Goal: Task Accomplishment & Management: Manage account settings

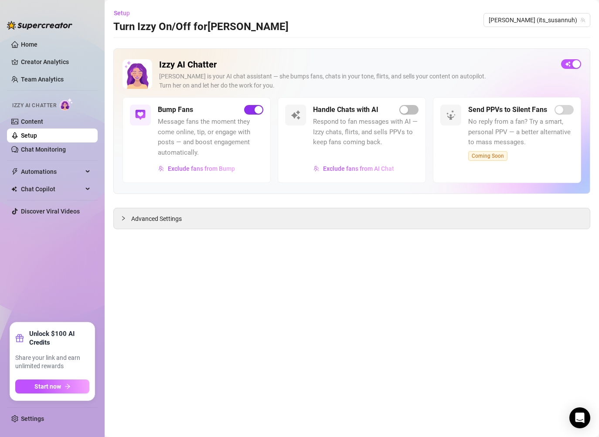
click at [255, 110] on div "button" at bounding box center [259, 110] width 8 height 8
click at [150, 219] on span "Advanced Settings" at bounding box center [156, 219] width 51 height 10
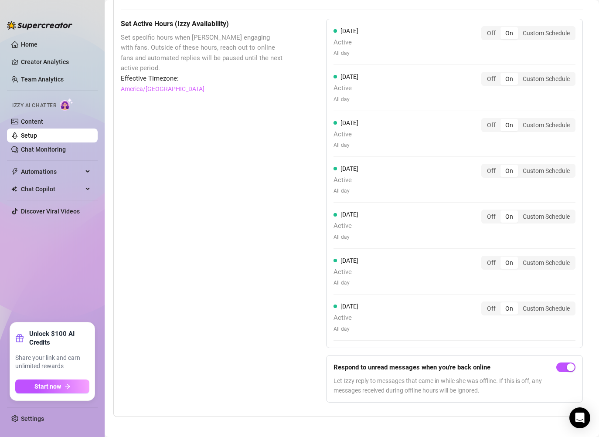
scroll to position [806, 0]
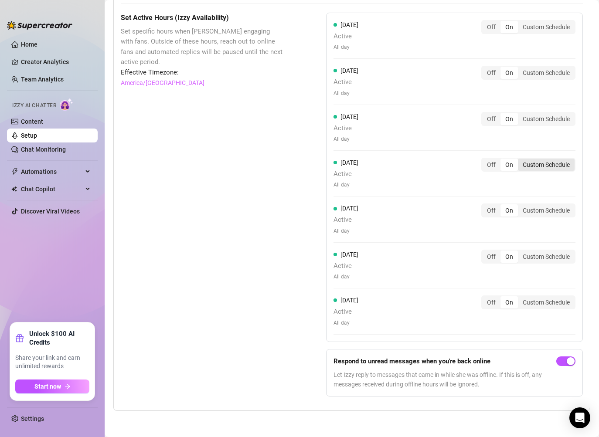
click at [536, 165] on div "Custom Schedule" at bounding box center [546, 165] width 57 height 12
click at [520, 160] on input "Custom Schedule" at bounding box center [520, 160] width 0 height 0
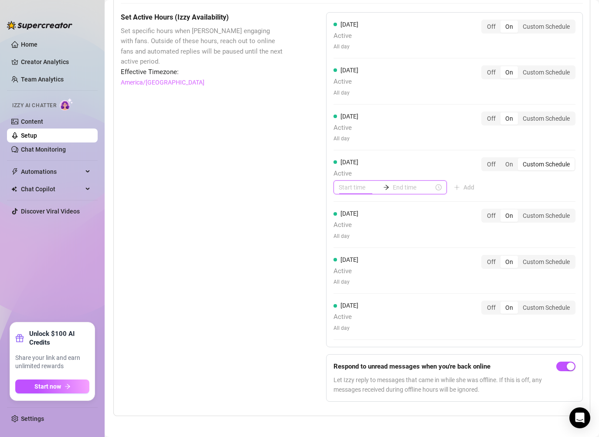
click at [351, 189] on input at bounding box center [359, 188] width 41 height 10
type input "07:00"
click at [348, 270] on div "10" at bounding box center [345, 267] width 21 height 12
type input "10:00"
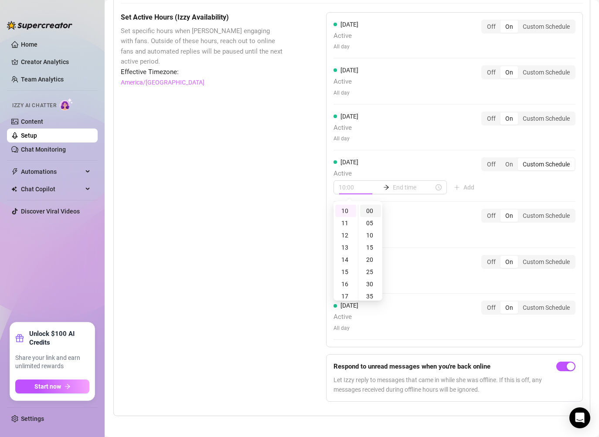
click at [370, 211] on div "00" at bounding box center [370, 211] width 21 height 12
click at [439, 214] on div "[DATE] Active All day Off On Custom Schedule" at bounding box center [455, 224] width 242 height 31
type input "10:05"
type input "13:00"
type input "15:00"
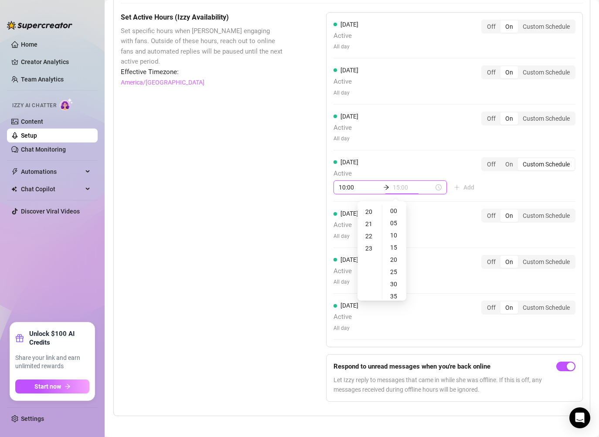
scroll to position [281, 0]
type input "23:00"
click at [371, 213] on div "23" at bounding box center [369, 211] width 21 height 12
click at [444, 224] on div "[DATE] Active All day Off On Custom Schedule" at bounding box center [455, 224] width 242 height 31
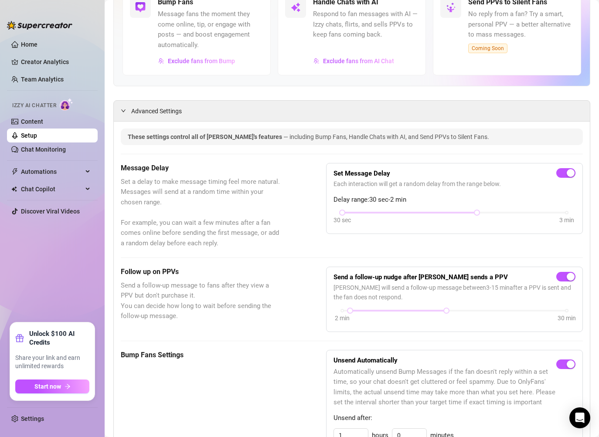
scroll to position [26, 0]
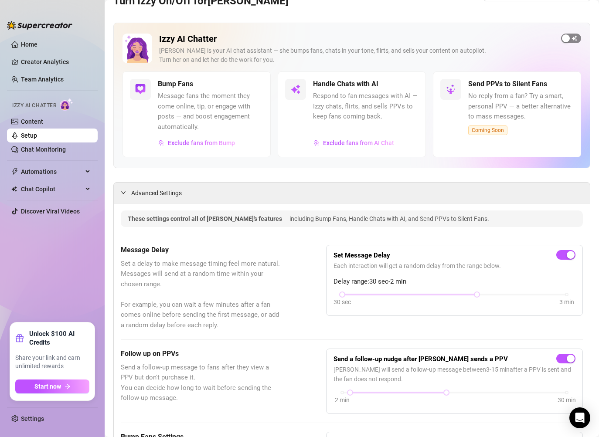
click at [570, 37] on span "button" at bounding box center [571, 39] width 20 height 10
click at [206, 143] on span "Exclude fans from Bump" at bounding box center [201, 143] width 67 height 7
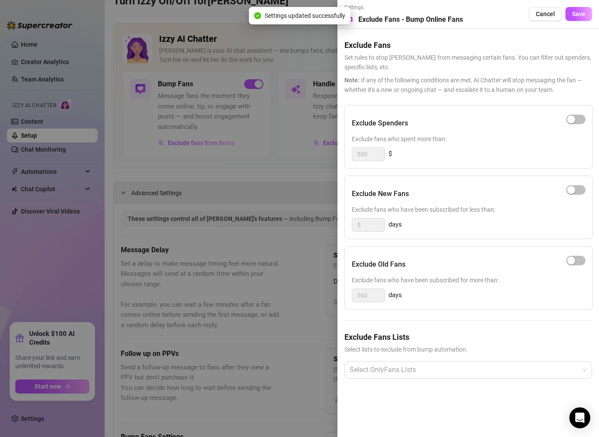
click at [283, 194] on div at bounding box center [299, 218] width 599 height 437
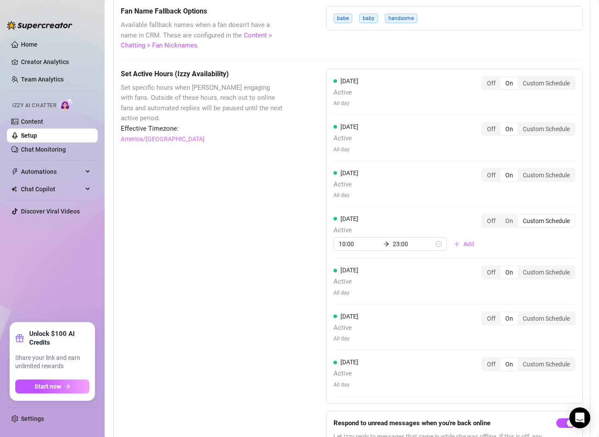
scroll to position [750, 0]
click at [491, 175] on div "Off" at bounding box center [491, 174] width 18 height 12
click at [485, 170] on input "Off" at bounding box center [485, 170] width 0 height 0
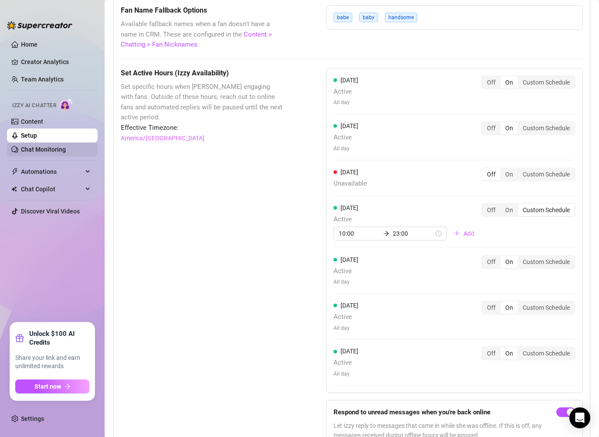
click at [53, 147] on link "Chat Monitoring" at bounding box center [43, 149] width 45 height 7
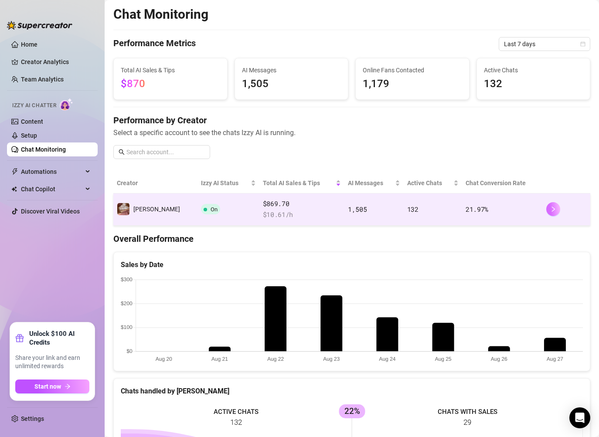
click at [554, 213] on button "button" at bounding box center [553, 209] width 14 height 14
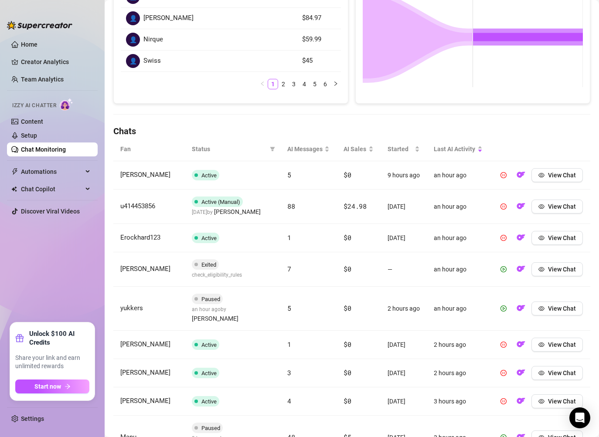
scroll to position [190, 0]
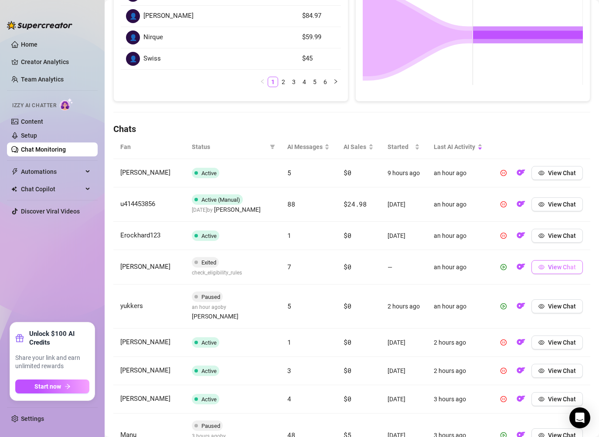
click at [556, 274] on button "View Chat" at bounding box center [557, 267] width 51 height 14
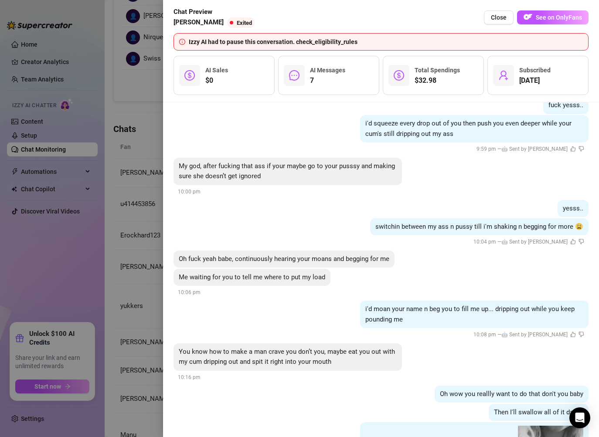
scroll to position [403, 0]
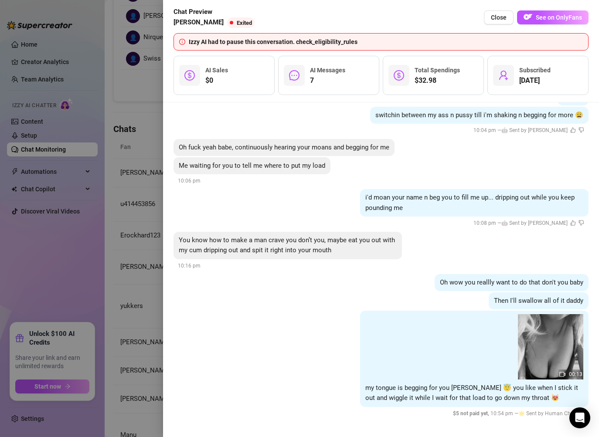
click at [149, 298] on div at bounding box center [299, 218] width 599 height 437
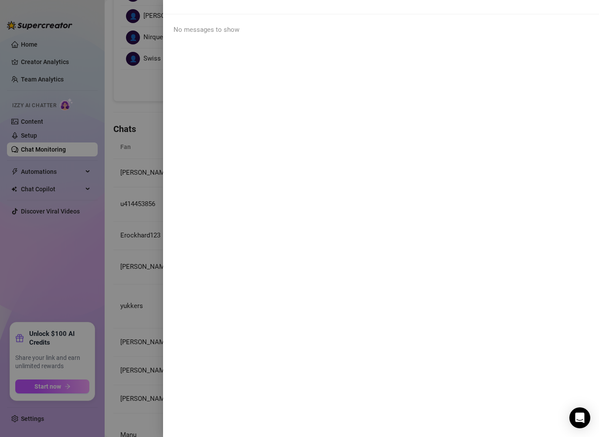
scroll to position [0, 0]
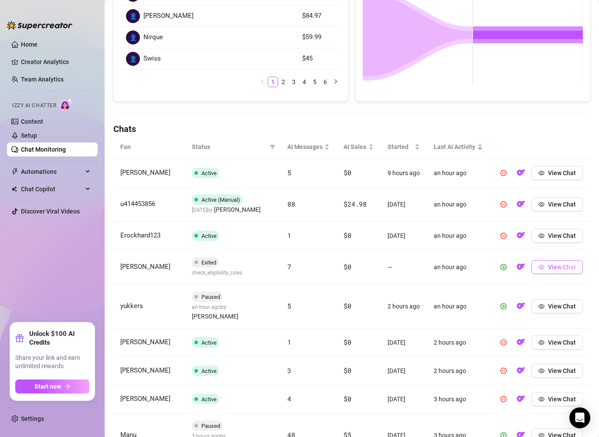
click at [562, 271] on span "View Chat" at bounding box center [562, 267] width 28 height 7
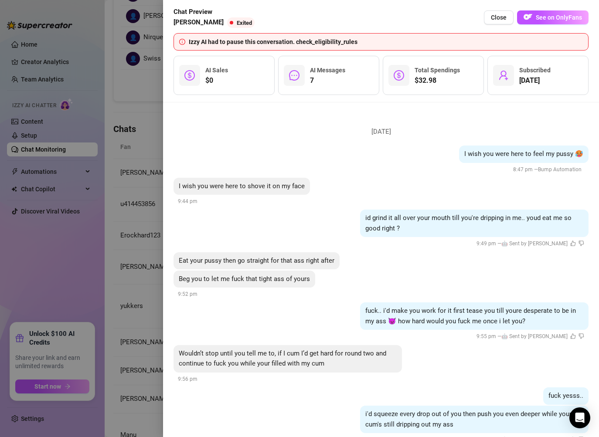
click at [138, 301] on div at bounding box center [299, 218] width 599 height 437
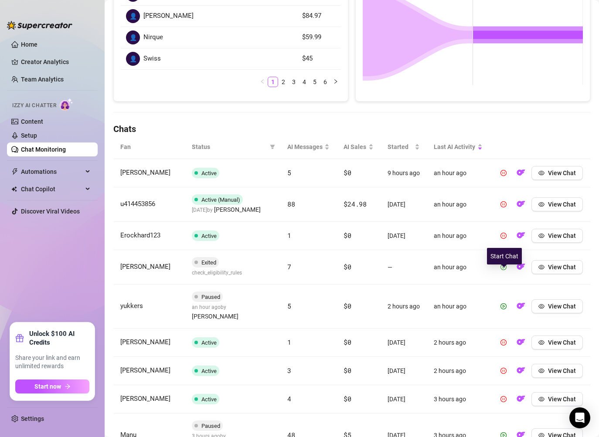
click at [503, 270] on icon "play-circle" at bounding box center [504, 267] width 6 height 6
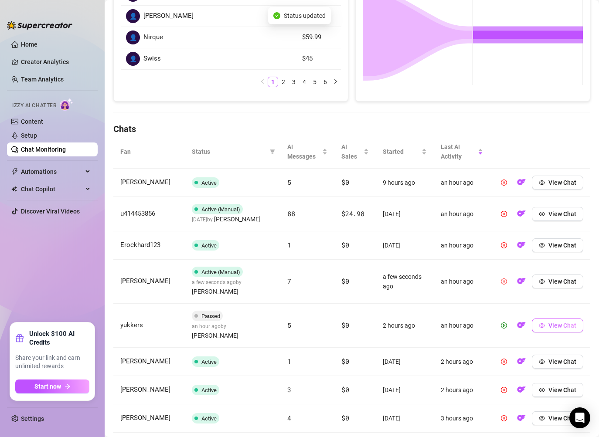
click at [545, 319] on button "View Chat" at bounding box center [557, 326] width 51 height 14
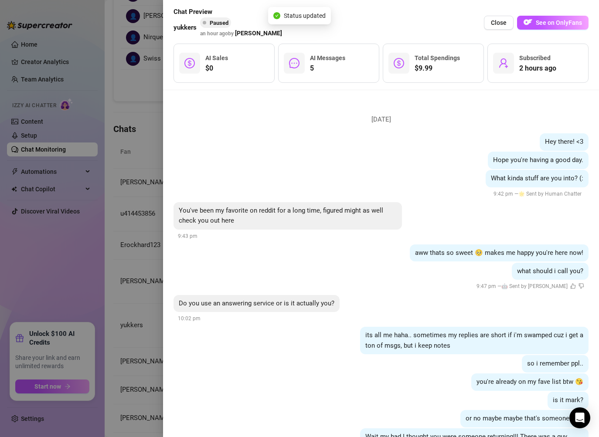
scroll to position [300, 0]
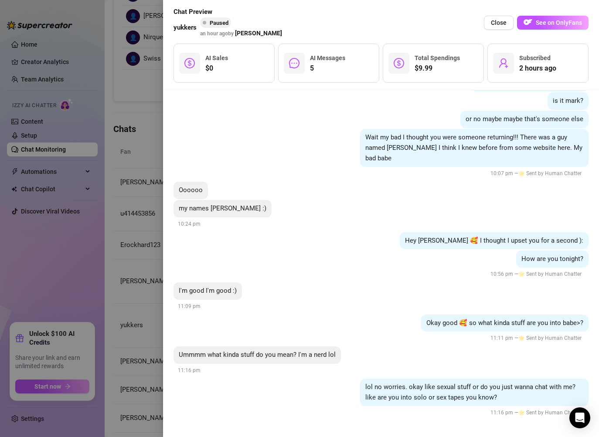
click at [117, 297] on div at bounding box center [299, 218] width 599 height 437
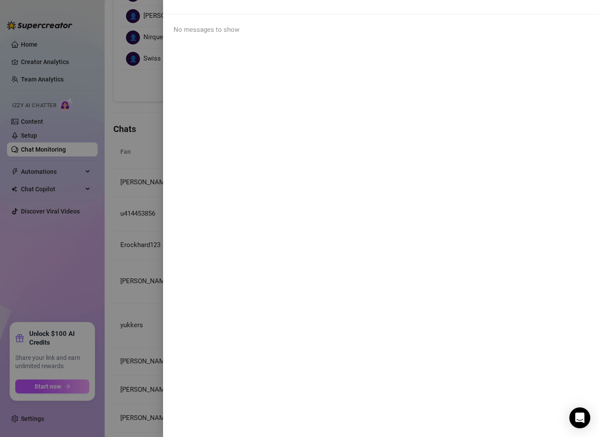
scroll to position [0, 0]
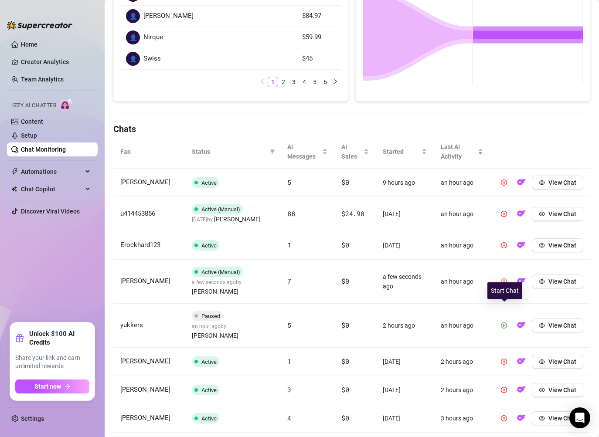
click at [503, 323] on icon "play-circle" at bounding box center [504, 326] width 6 height 6
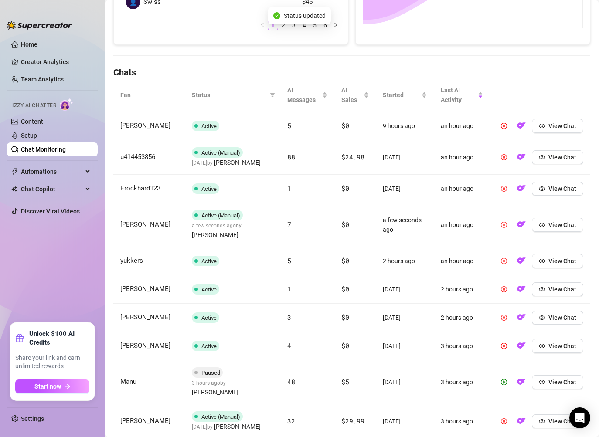
scroll to position [283, 0]
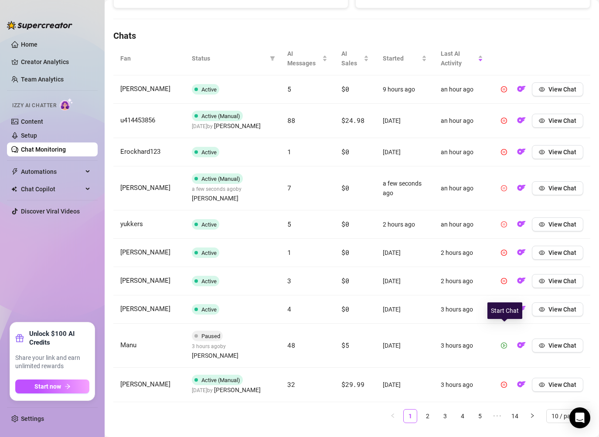
click at [508, 339] on button "button" at bounding box center [504, 346] width 14 height 14
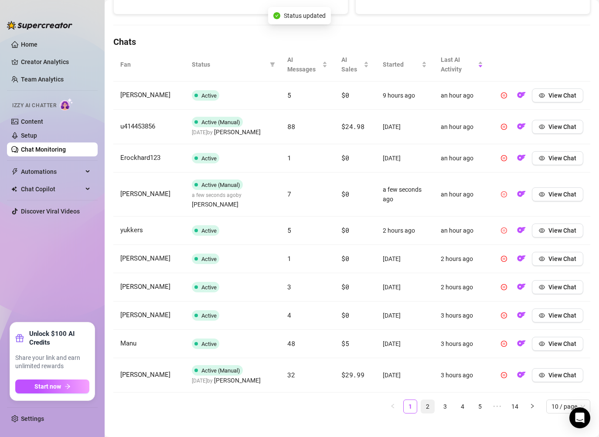
click at [428, 400] on link "2" at bounding box center [427, 406] width 13 height 13
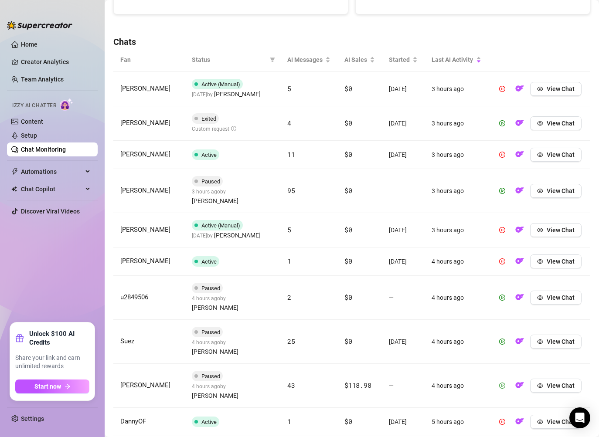
click at [508, 379] on button "button" at bounding box center [502, 386] width 14 height 14
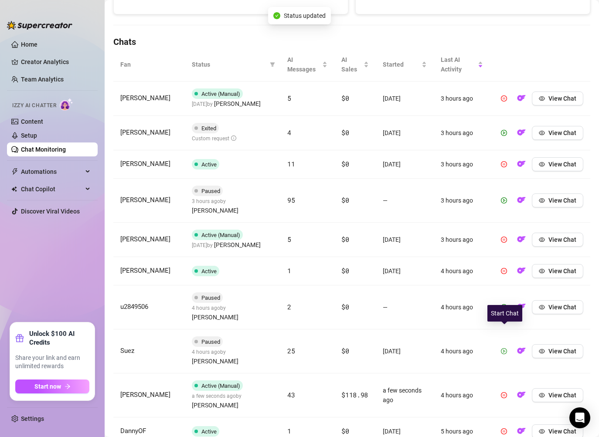
click at [507, 348] on icon "play-circle" at bounding box center [504, 351] width 6 height 6
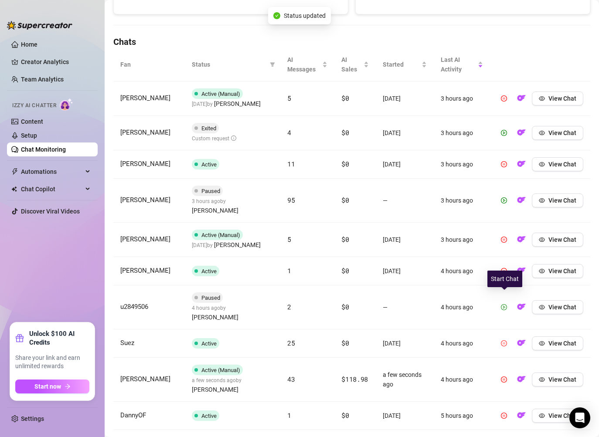
click at [503, 304] on icon "play-circle" at bounding box center [504, 307] width 6 height 6
click at [505, 131] on icon "play-circle" at bounding box center [504, 133] width 6 height 6
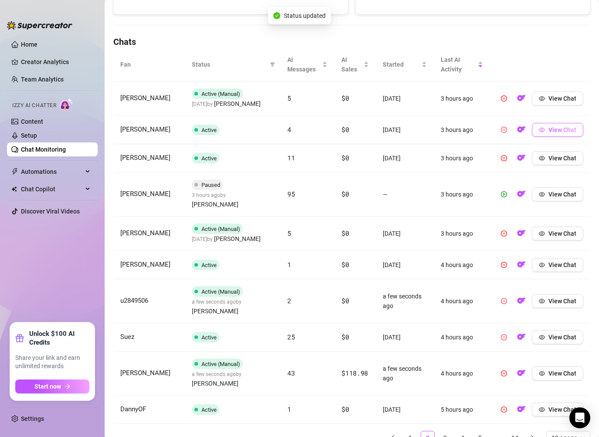
click at [544, 131] on icon "eye" at bounding box center [542, 130] width 6 height 6
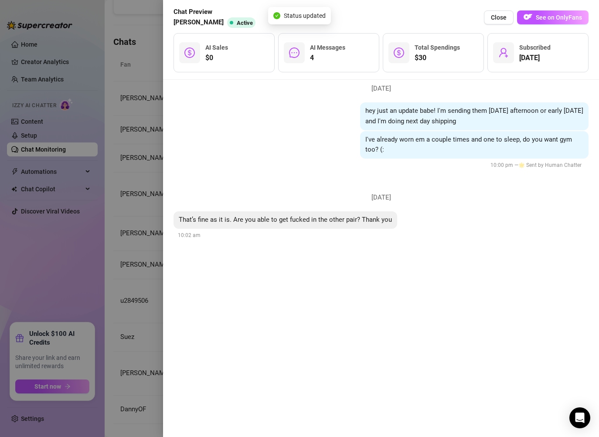
scroll to position [1519, 0]
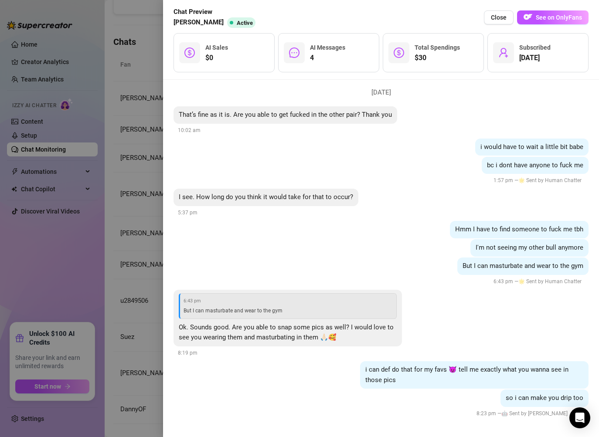
click at [143, 317] on div at bounding box center [299, 218] width 599 height 437
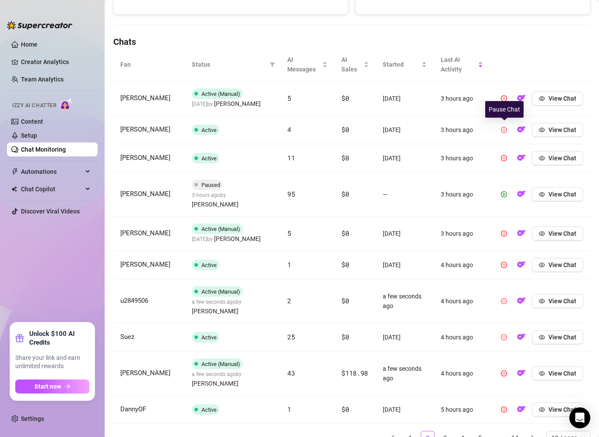
click at [507, 130] on icon "pause-circle" at bounding box center [504, 130] width 6 height 6
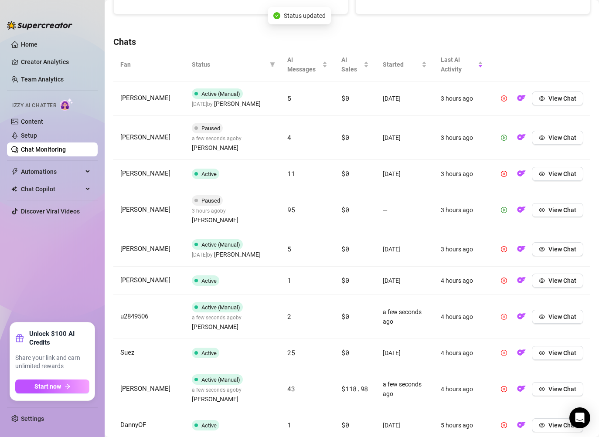
click at [505, 203] on button "button" at bounding box center [504, 210] width 14 height 14
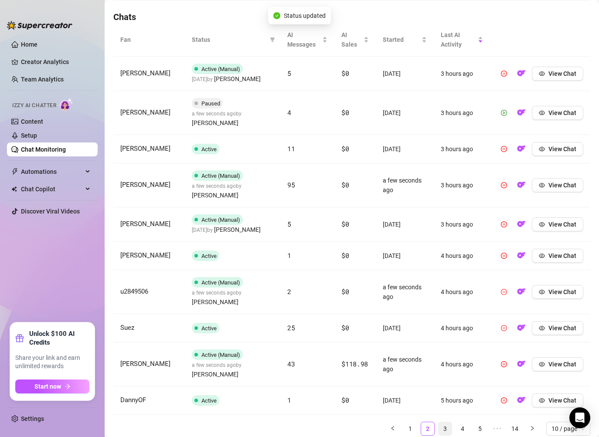
click at [450, 423] on link "3" at bounding box center [445, 429] width 13 height 13
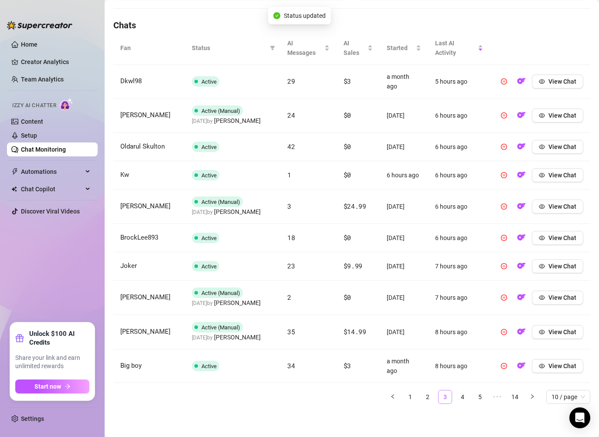
scroll to position [294, 0]
click at [461, 400] on link "4" at bounding box center [462, 397] width 13 height 13
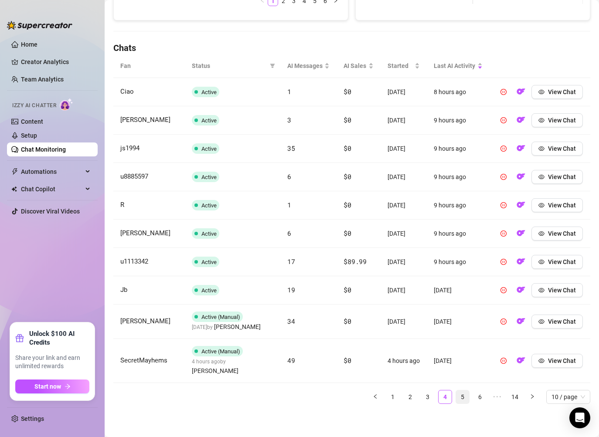
click at [467, 399] on link "5" at bounding box center [462, 397] width 13 height 13
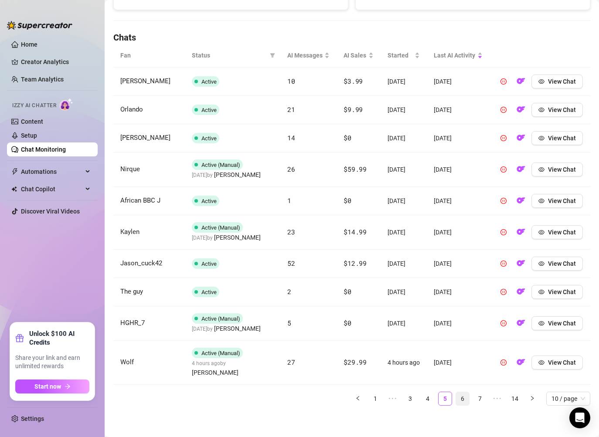
click at [464, 406] on link "6" at bounding box center [462, 399] width 13 height 13
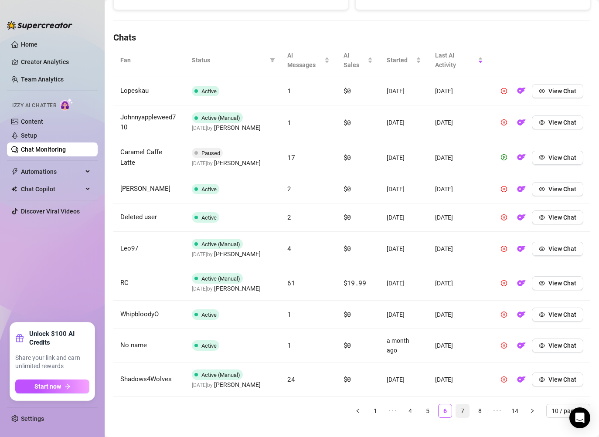
click at [459, 405] on link "7" at bounding box center [462, 411] width 13 height 13
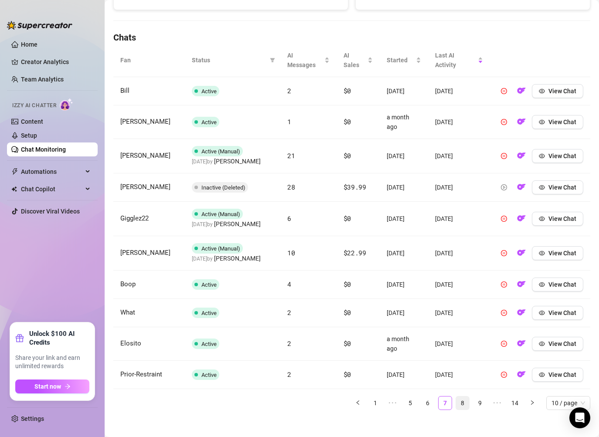
click at [461, 406] on link "8" at bounding box center [462, 403] width 13 height 13
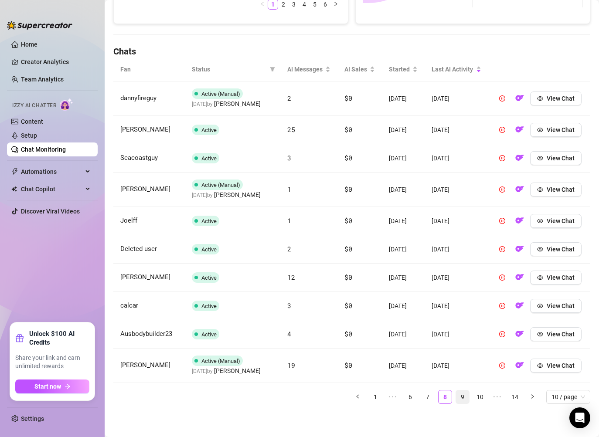
click at [461, 397] on link "9" at bounding box center [462, 397] width 13 height 13
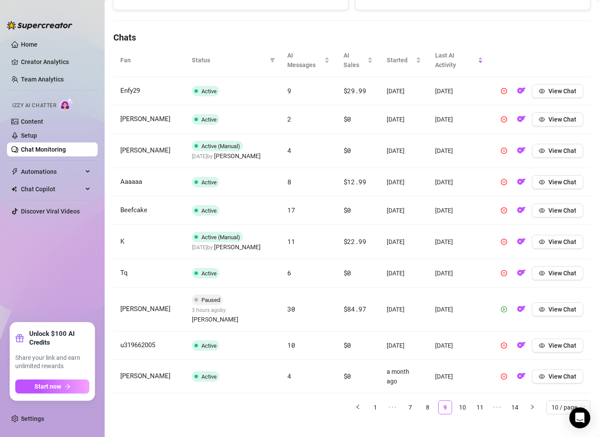
click at [501, 308] on button "button" at bounding box center [504, 310] width 14 height 14
click at [459, 401] on link "10" at bounding box center [462, 407] width 13 height 13
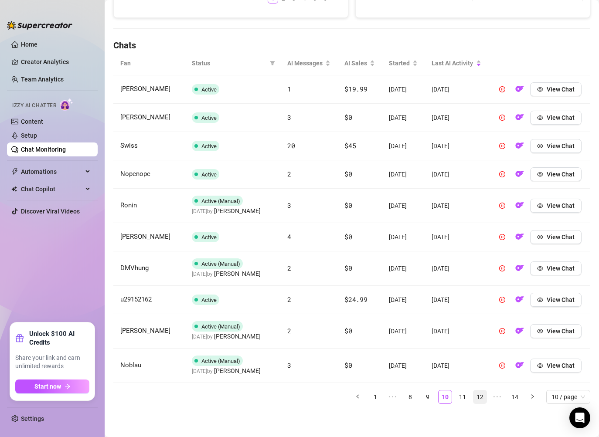
click at [480, 404] on link "12" at bounding box center [480, 397] width 13 height 13
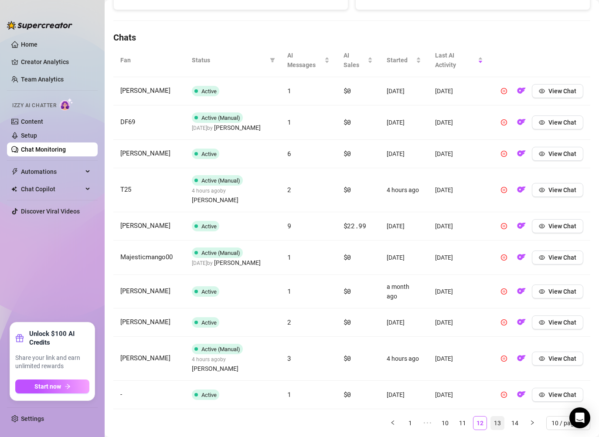
click at [494, 417] on link "13" at bounding box center [497, 423] width 13 height 13
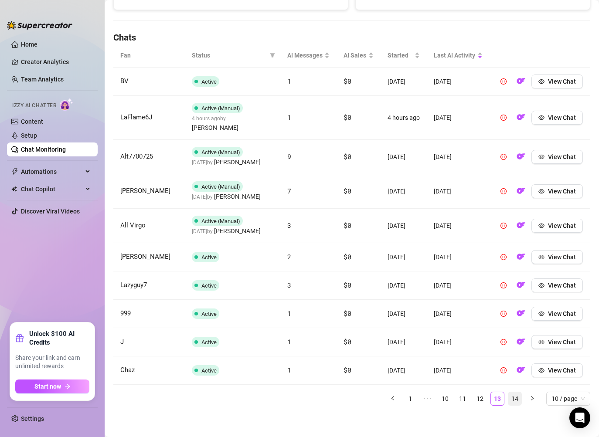
click at [514, 406] on link "14" at bounding box center [515, 399] width 13 height 13
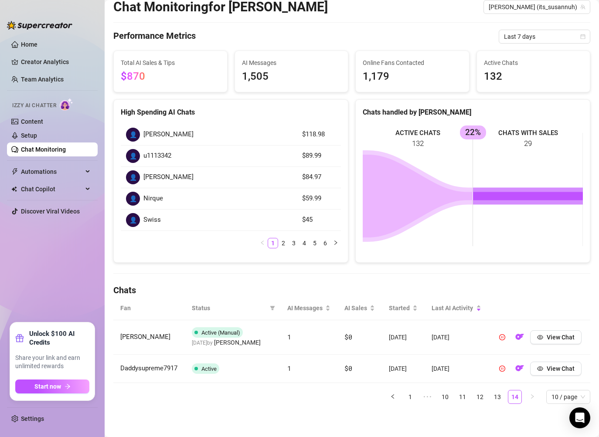
scroll to position [0, 0]
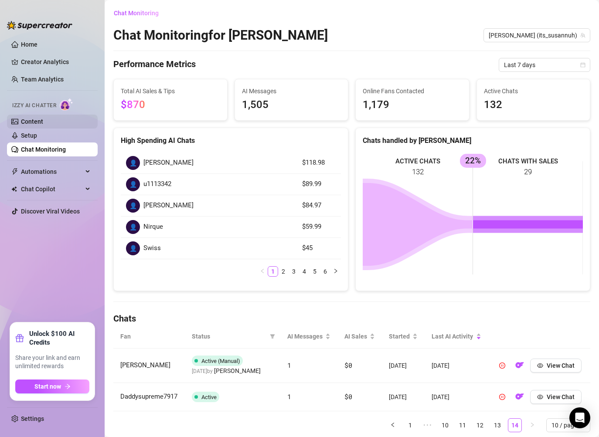
click at [39, 123] on link "Content" at bounding box center [32, 121] width 22 height 7
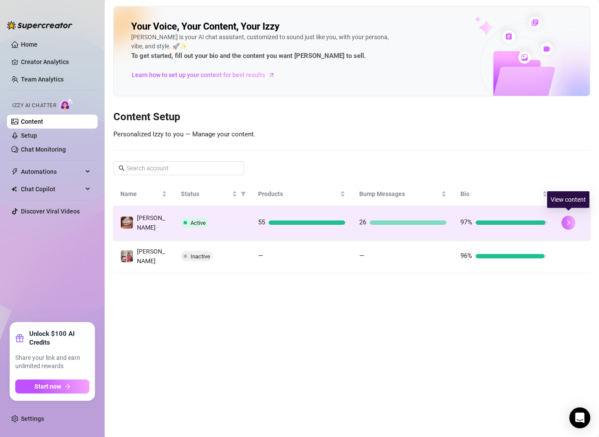
click at [567, 220] on icon "right" at bounding box center [569, 223] width 6 height 6
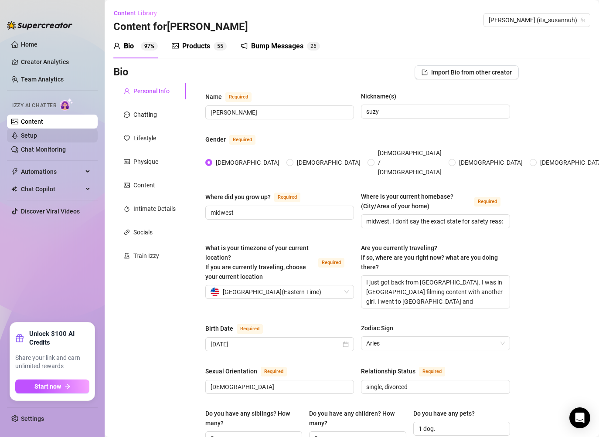
click at [37, 139] on link "Setup" at bounding box center [29, 135] width 16 height 7
